Goal: Information Seeking & Learning: Learn about a topic

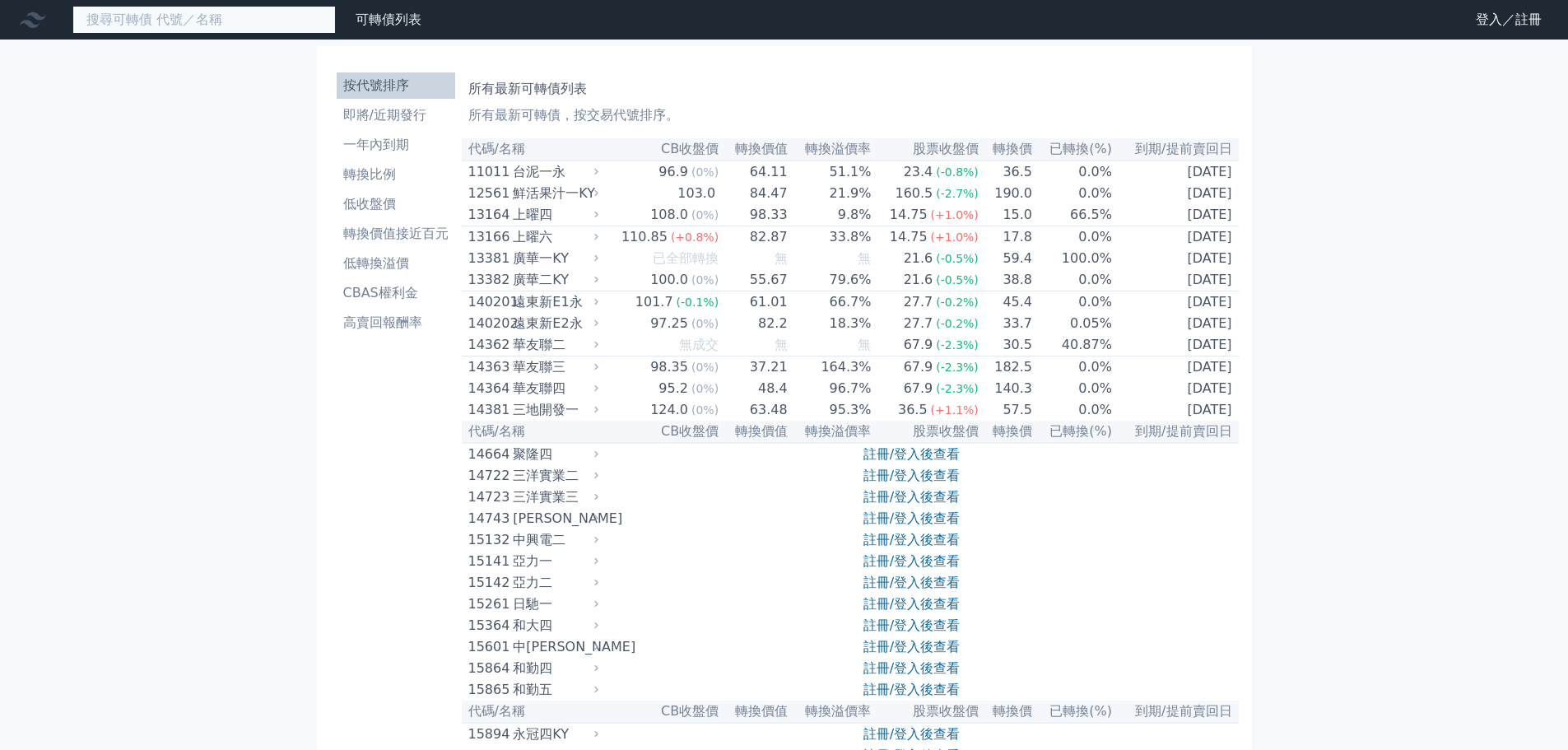
click at [268, 21] on input at bounding box center [203, 19] width 263 height 28
paste input "[PERSON_NAME]"
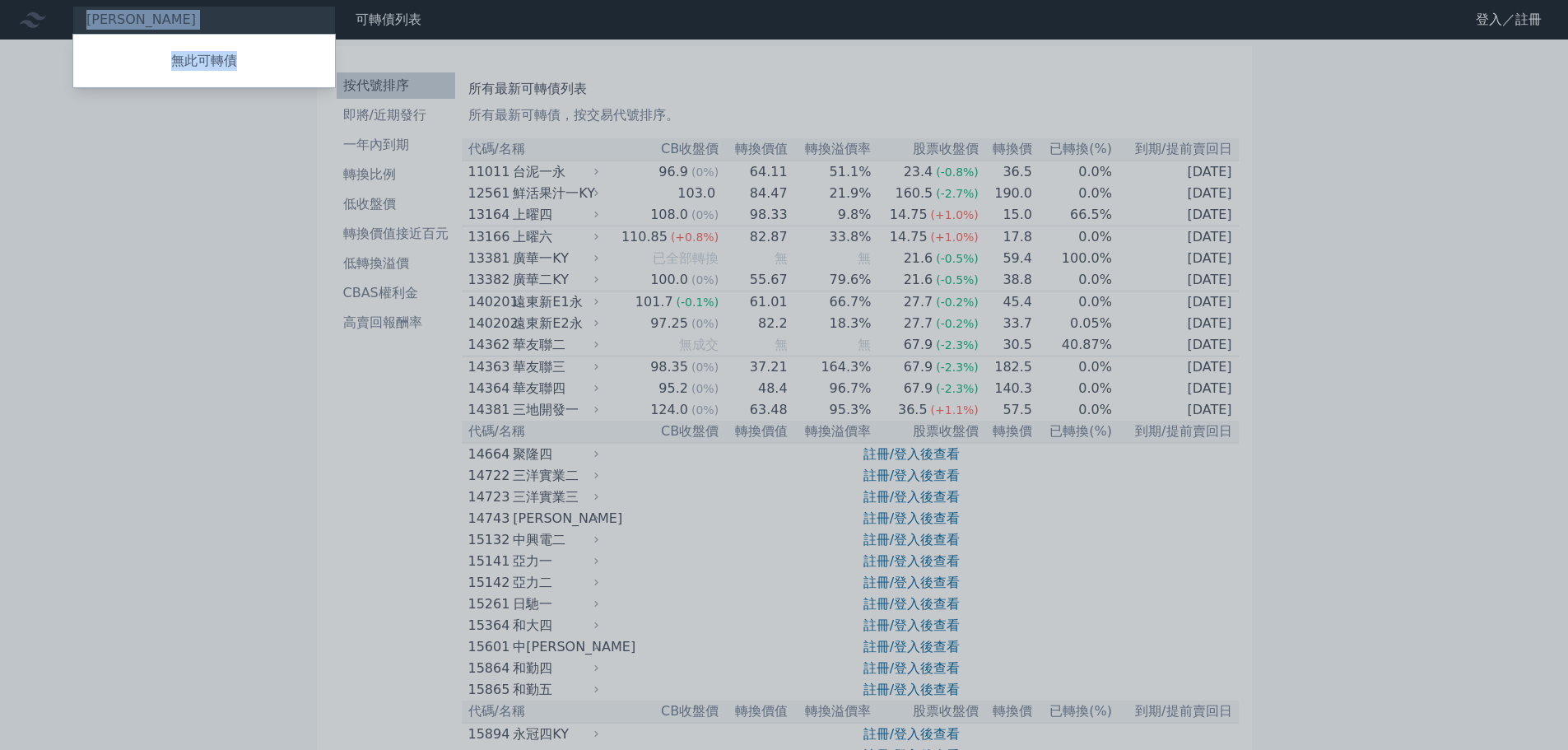
drag, startPoint x: 220, startPoint y: 19, endPoint x: 0, endPoint y: -24, distance: 224.2
click at [224, 34] on div "無此可轉債" at bounding box center [203, 61] width 263 height 55
click at [214, 151] on div at bounding box center [784, 375] width 1568 height 750
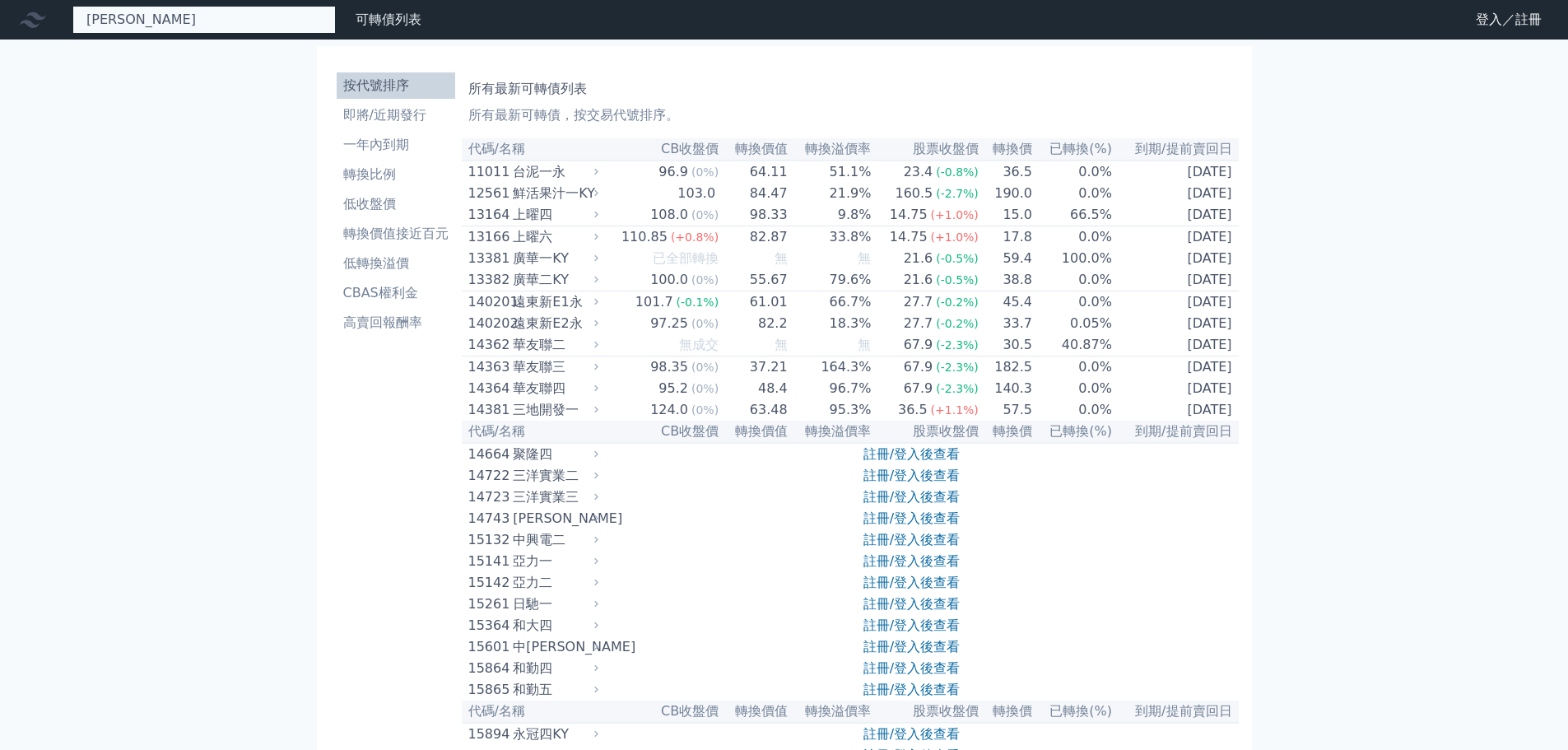
click at [179, 23] on div "[PERSON_NAME] 無此可轉債" at bounding box center [203, 19] width 263 height 28
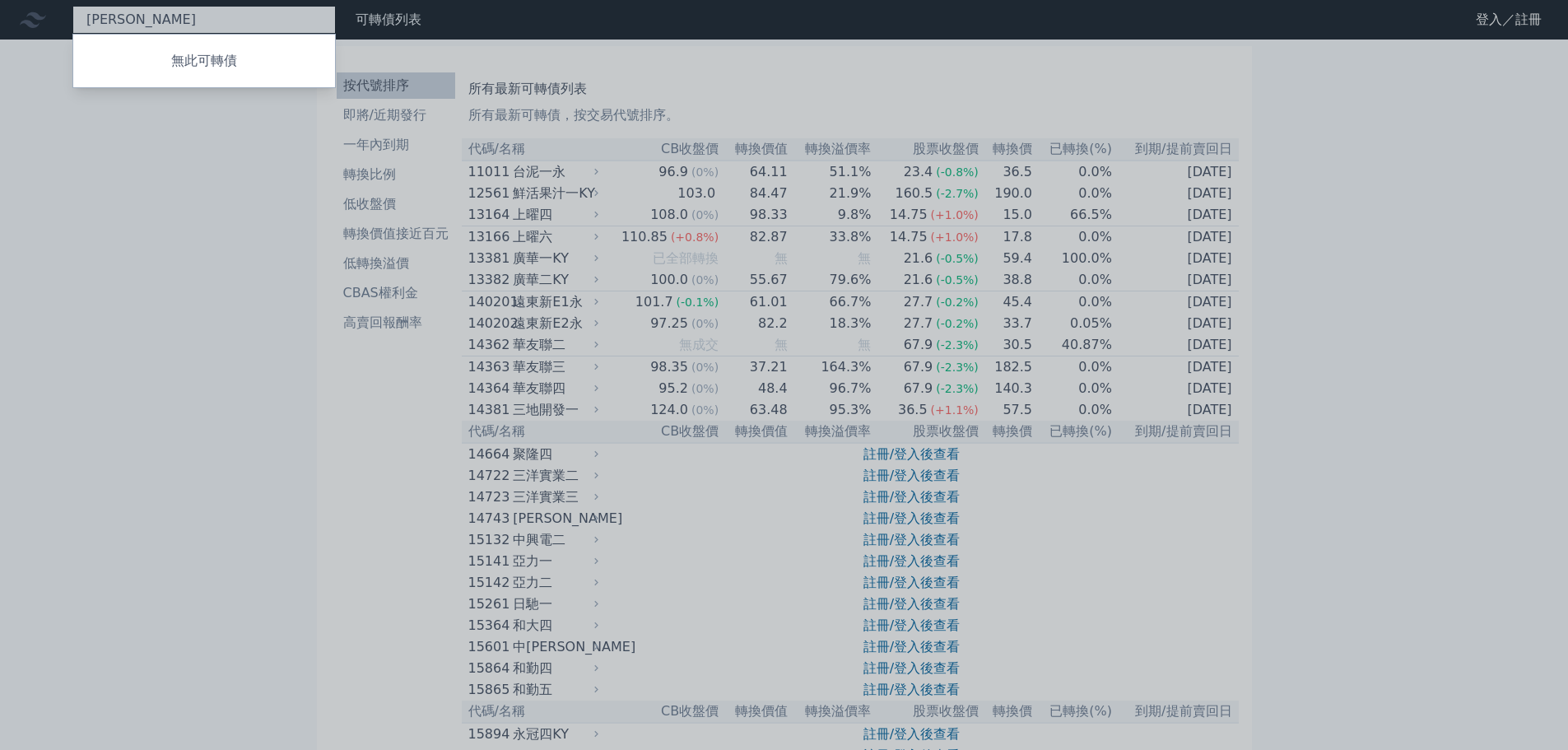
paste input "大亞"
click at [204, 15] on div at bounding box center [784, 375] width 1568 height 750
drag, startPoint x: 215, startPoint y: 20, endPoint x: 0, endPoint y: 11, distance: 215.2
click at [72, 11] on div "華榮大亞 無此可轉債" at bounding box center [203, 19] width 263 height 28
paste input
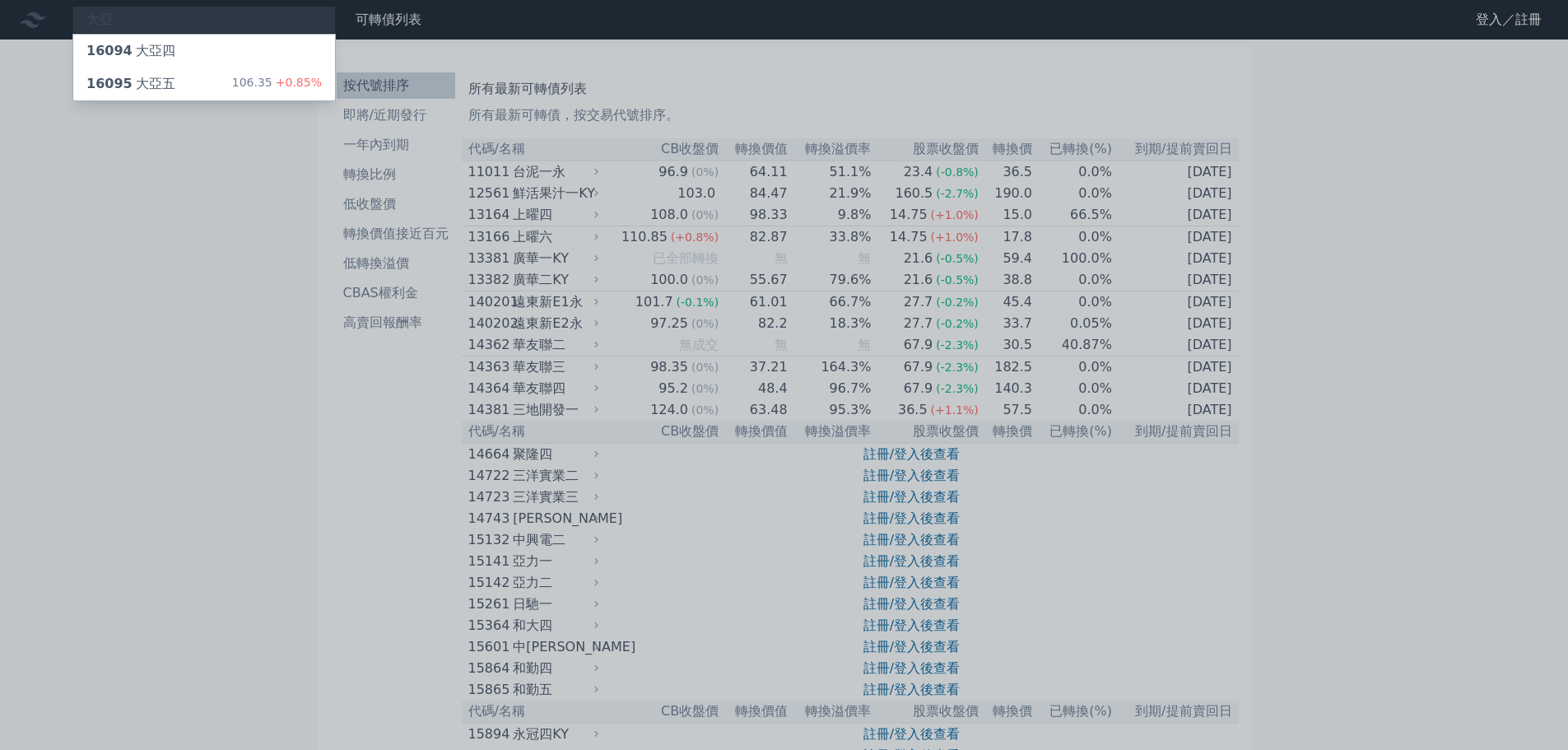
click at [258, 218] on div at bounding box center [784, 375] width 1568 height 750
drag, startPoint x: 162, startPoint y: 25, endPoint x: 0, endPoint y: 15, distance: 162.3
click at [72, 15] on div "大亞 16094 大亞四 16095 大亞五 106.35 +0.85%" at bounding box center [203, 19] width 263 height 28
paste input "泰"
drag, startPoint x: 199, startPoint y: 182, endPoint x: 200, endPoint y: 154, distance: 28.0
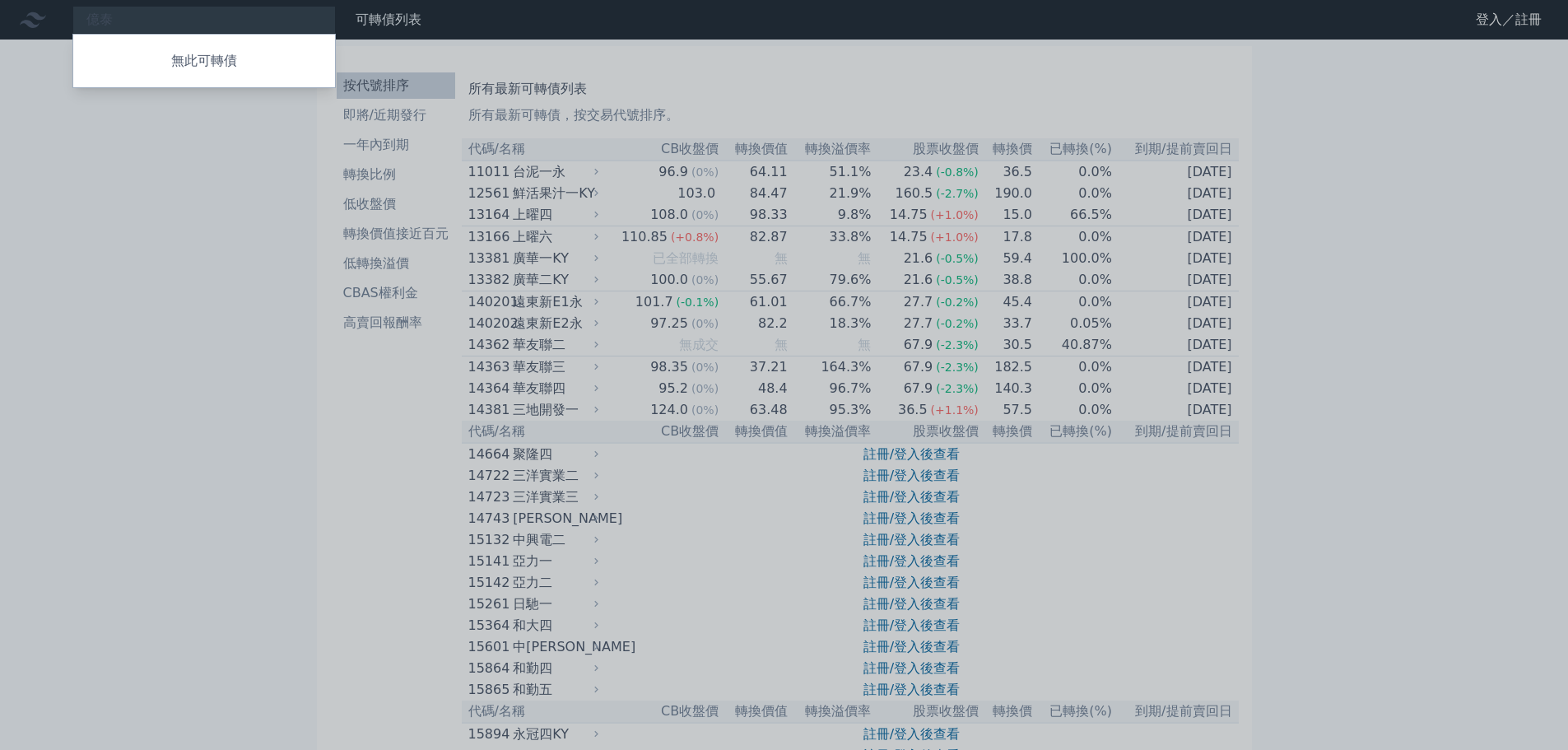
click at [199, 177] on div at bounding box center [784, 375] width 1568 height 750
drag, startPoint x: 175, startPoint y: 16, endPoint x: 0, endPoint y: -13, distance: 177.4
paste input "榮科"
click at [263, 190] on div at bounding box center [784, 375] width 1568 height 750
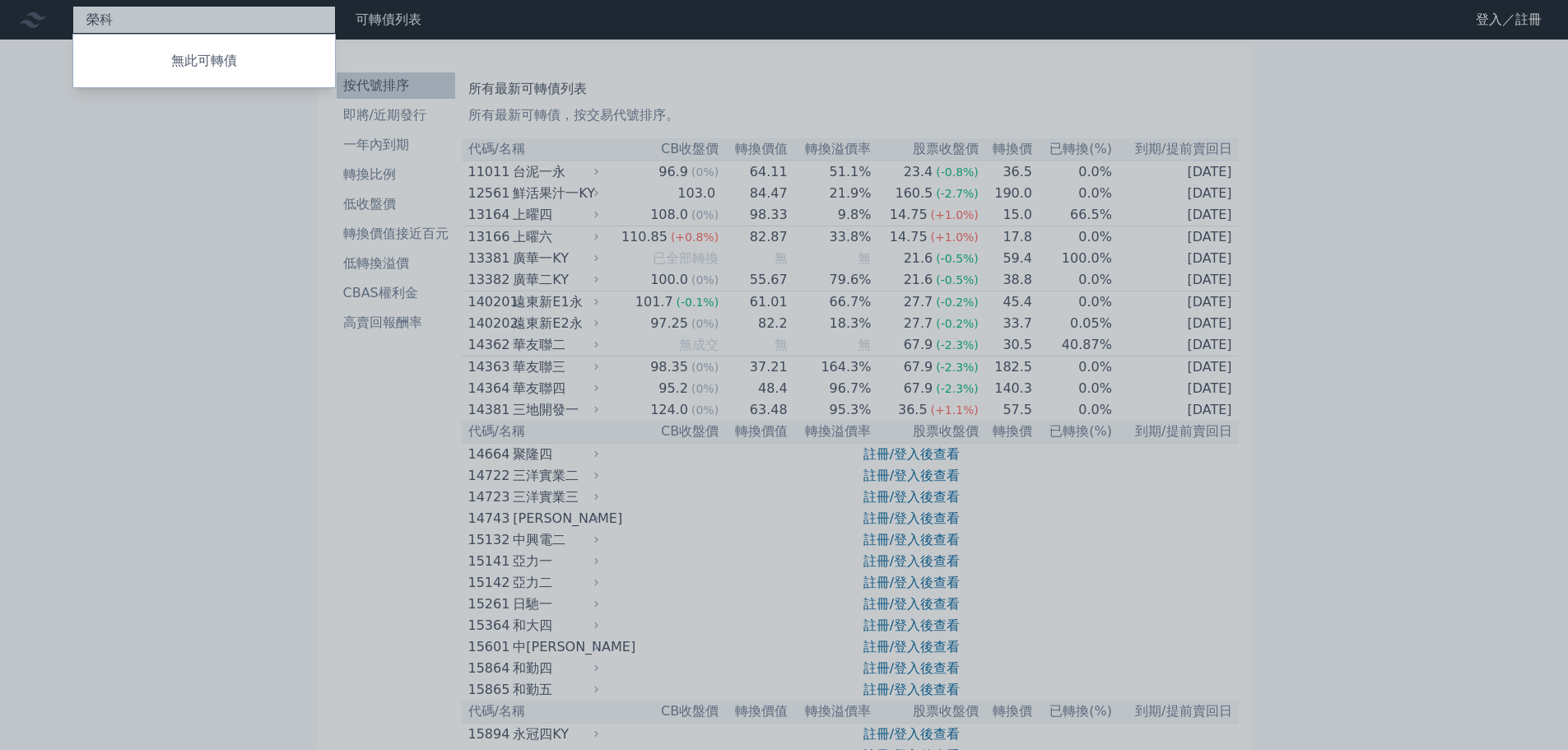
drag, startPoint x: 172, startPoint y: 21, endPoint x: 0, endPoint y: -20, distance: 176.8
paste input "華新"
type input "華新"
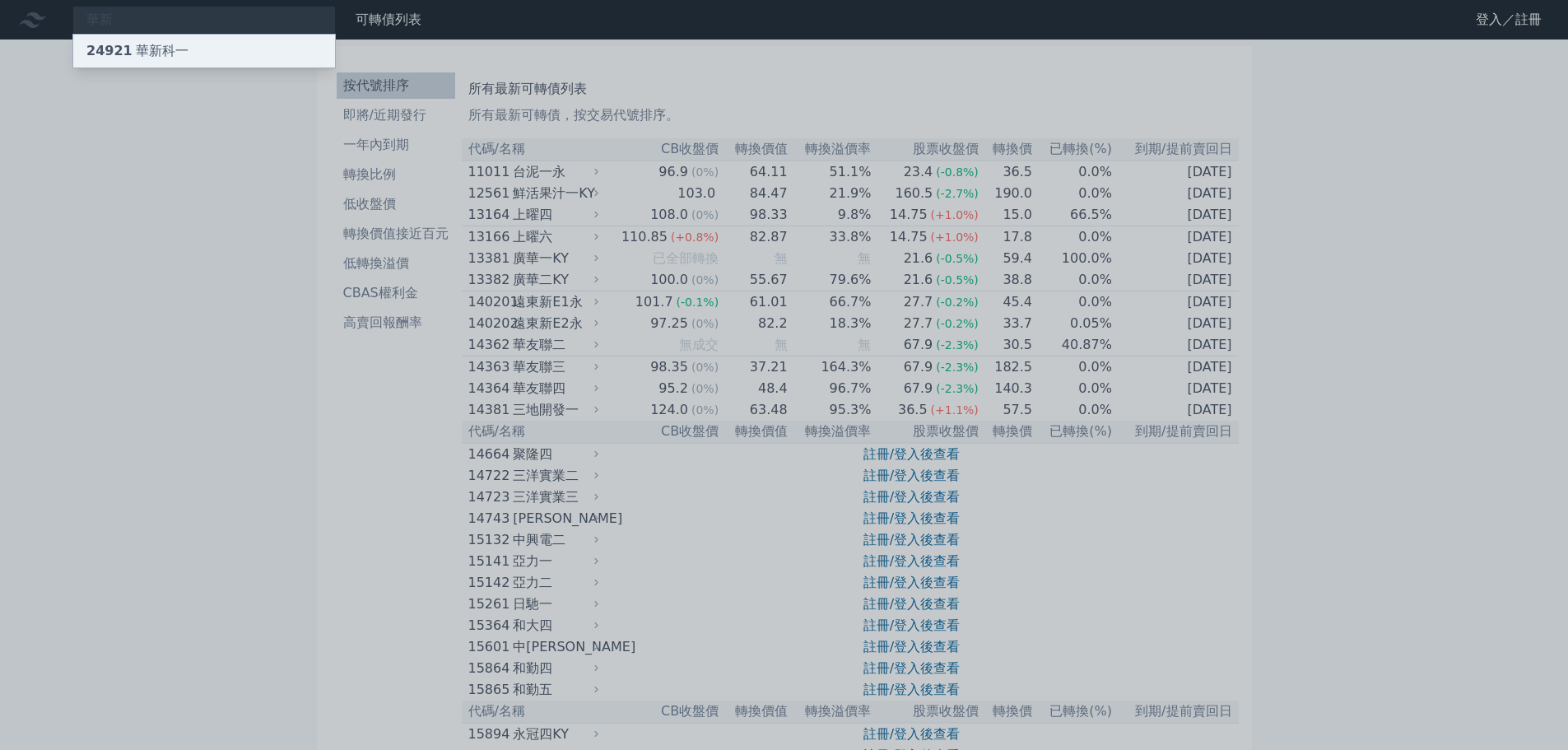
click at [176, 46] on div "24921 華新科一" at bounding box center [137, 51] width 102 height 19
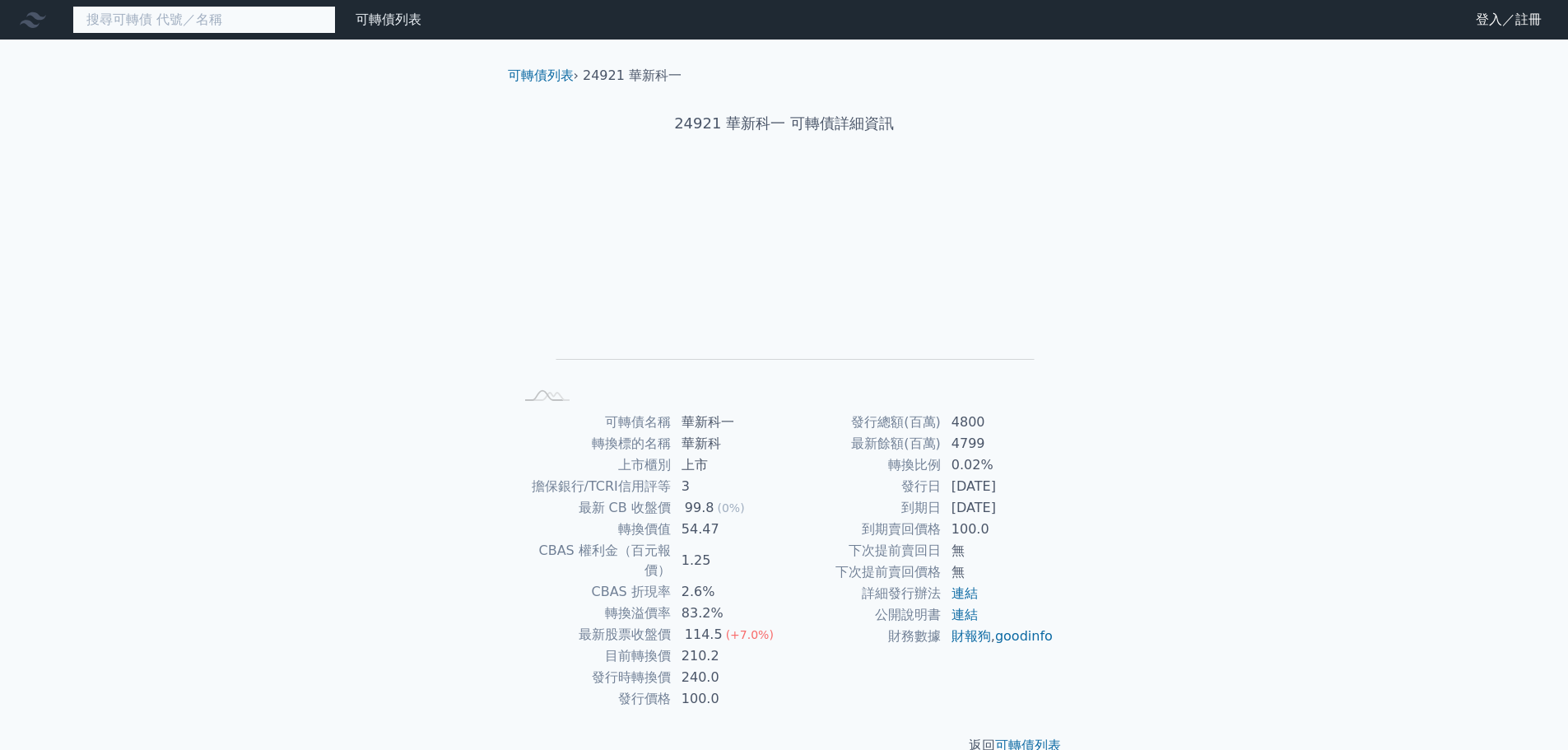
click at [204, 23] on input at bounding box center [203, 19] width 263 height 28
paste input "億泰"
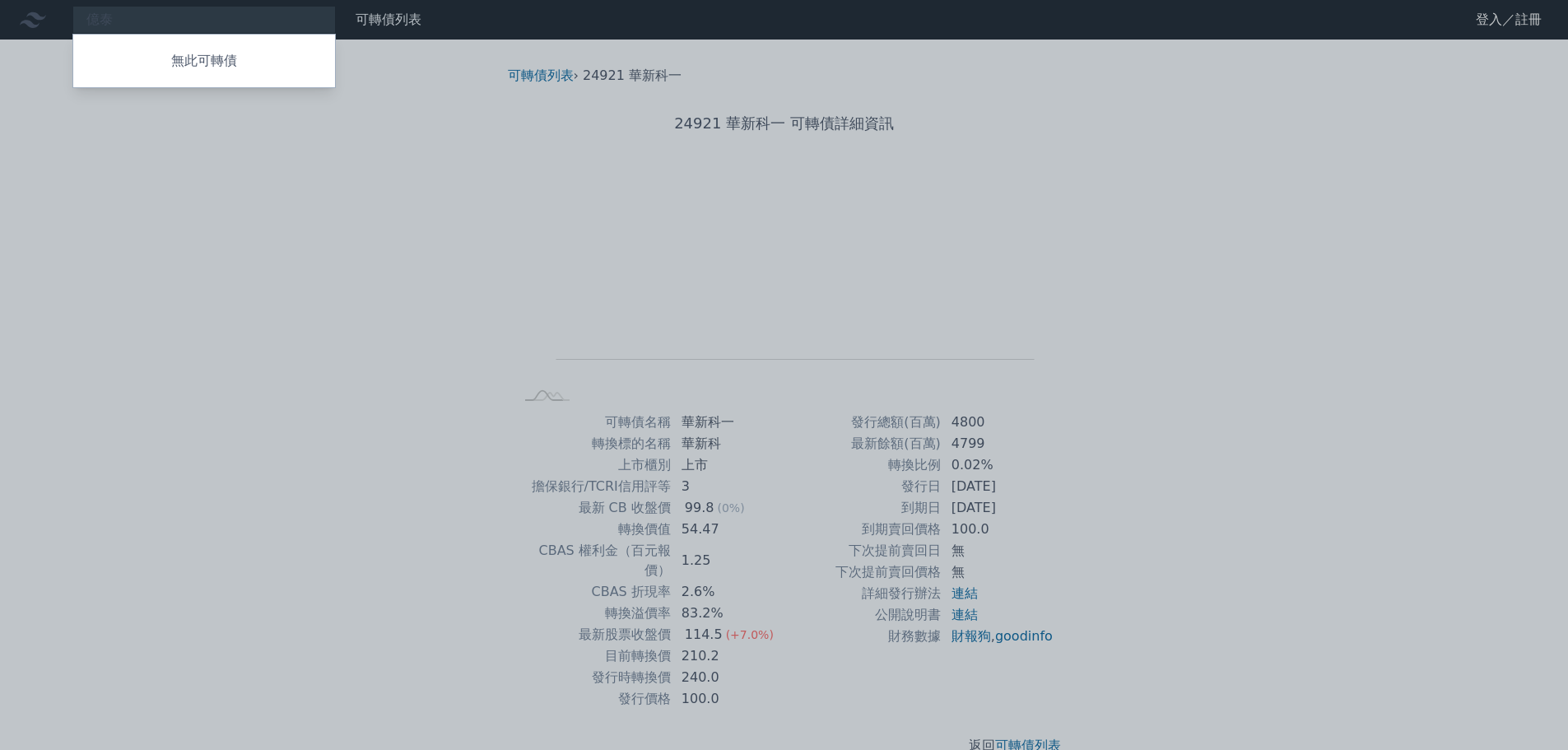
click at [148, 11] on div at bounding box center [784, 375] width 1568 height 750
drag, startPoint x: 131, startPoint y: 18, endPoint x: 3, endPoint y: 2, distance: 129.0
click at [72, 6] on div "億泰 無此可轉債" at bounding box center [203, 19] width 263 height 28
paste input "亞"
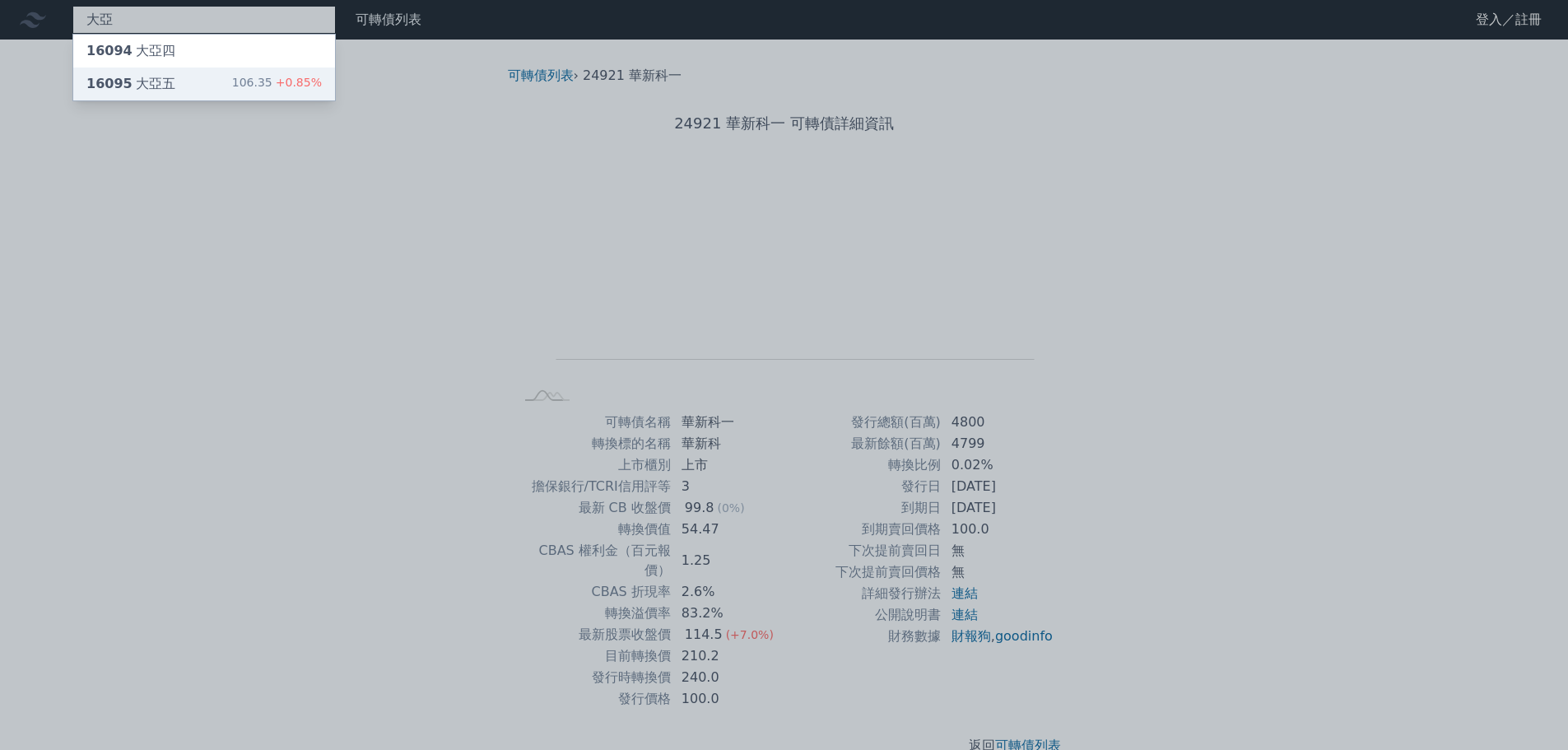
type input "大亞"
click at [146, 86] on div "16095 大亞五" at bounding box center [130, 83] width 89 height 19
